Goal: Transaction & Acquisition: Download file/media

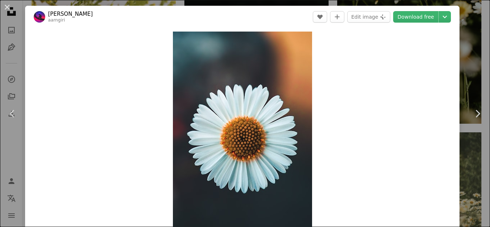
scroll to position [13, 0]
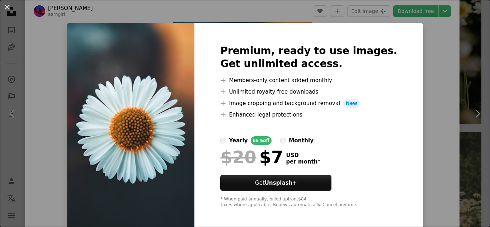
click at [426, 70] on div "An X shape Premium, ready to use images. Get unlimited access. A plus sign Memb…" at bounding box center [245, 113] width 490 height 227
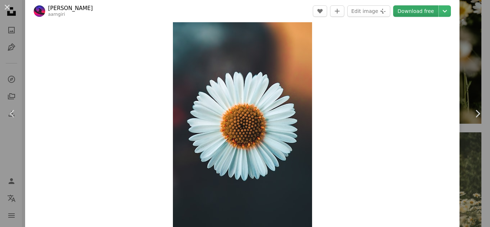
click at [435, 10] on link "Download free" at bounding box center [415, 10] width 45 height 11
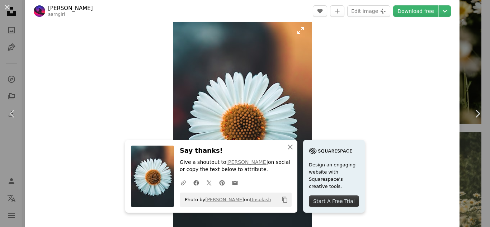
click at [245, 92] on img "Zoom in on this image" at bounding box center [242, 123] width 139 height 208
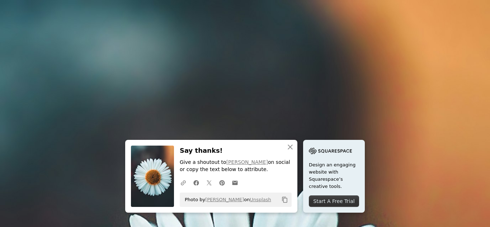
scroll to position [254, 0]
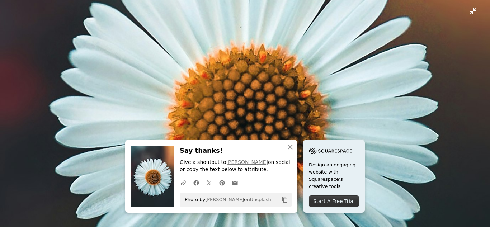
click at [257, 124] on img "Zoom out on this image" at bounding box center [245, 113] width 491 height 734
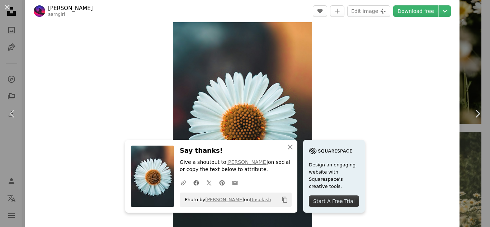
click at [238, 184] on icon at bounding box center [235, 183] width 5 height 4
click at [293, 148] on icon "button" at bounding box center [290, 147] width 5 height 5
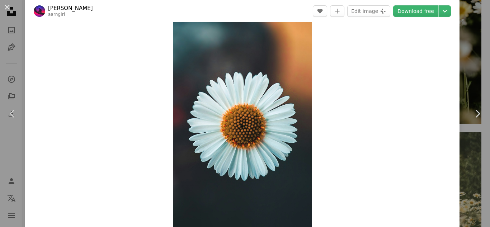
click at [0, 183] on div "An X shape Chevron left Chevron right [PERSON_NAME] aarngiri A heart A plus sig…" at bounding box center [245, 113] width 490 height 227
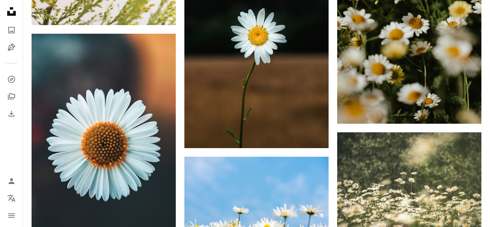
scroll to position [603, 0]
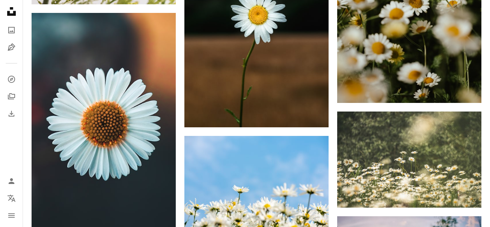
click at [0, 183] on nav "Unsplash logo Unsplash Home A photo Pen Tool A compass A stack of folders Downl…" at bounding box center [11, 113] width 23 height 227
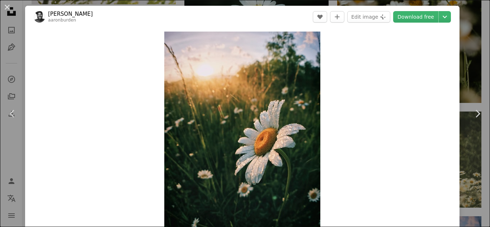
click at [382, 164] on div "Zoom in" at bounding box center [242, 135] width 435 height 215
